Goal: Task Accomplishment & Management: Manage account settings

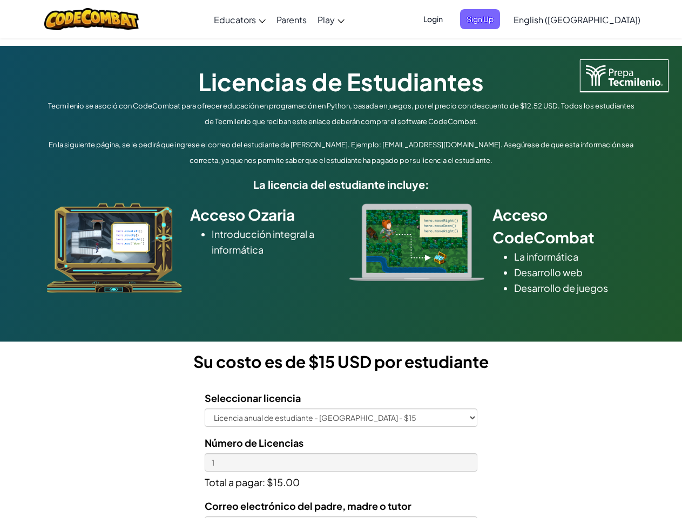
click at [341, 259] on div at bounding box center [416, 243] width 151 height 78
click at [449, 19] on span "Login" at bounding box center [433, 19] width 32 height 20
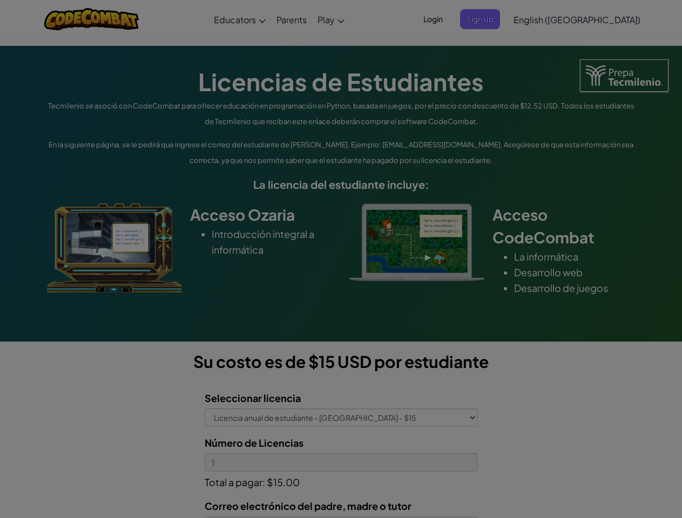
click at [0, 0] on input "Email or Username :" at bounding box center [0, 0] width 0 height 0
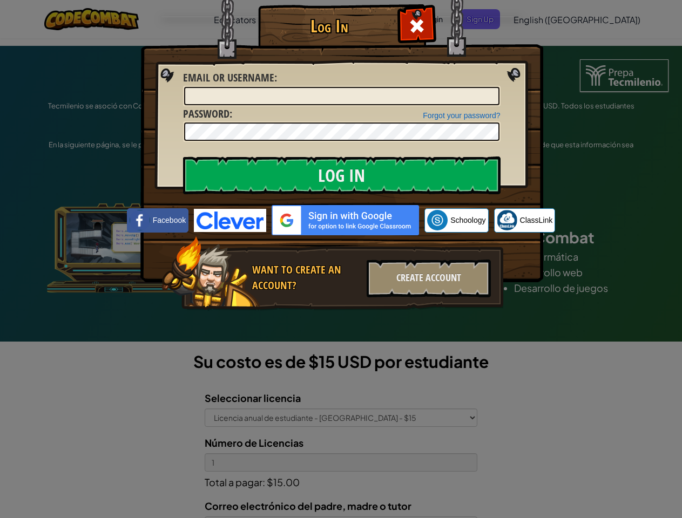
click at [546, 19] on div "Log In Unknown Error Email or Username : Forgot your password? Password : Log I…" at bounding box center [341, 259] width 682 height 518
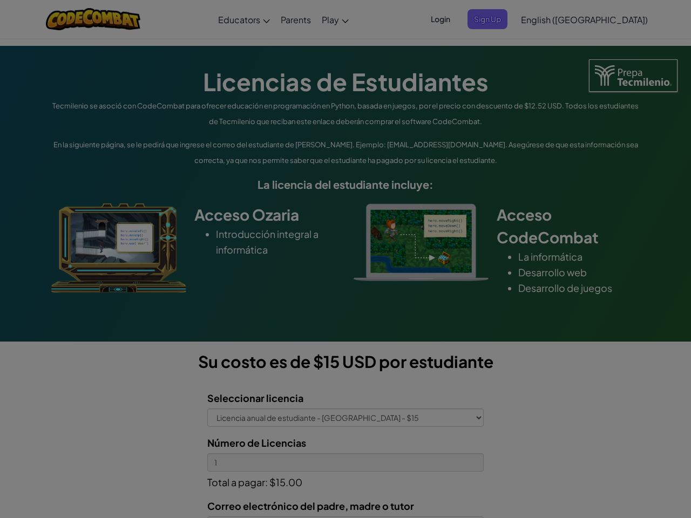
click at [546, 19] on div "Log In Unknown Error Email or Username : Forgot your password? Password : Log I…" at bounding box center [345, 259] width 691 height 518
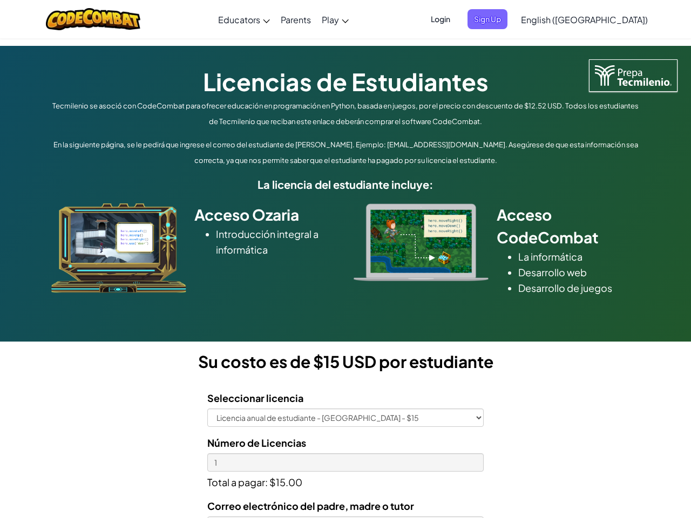
click at [604, 19] on div at bounding box center [345, 259] width 691 height 518
